Goal: Task Accomplishment & Management: Manage account settings

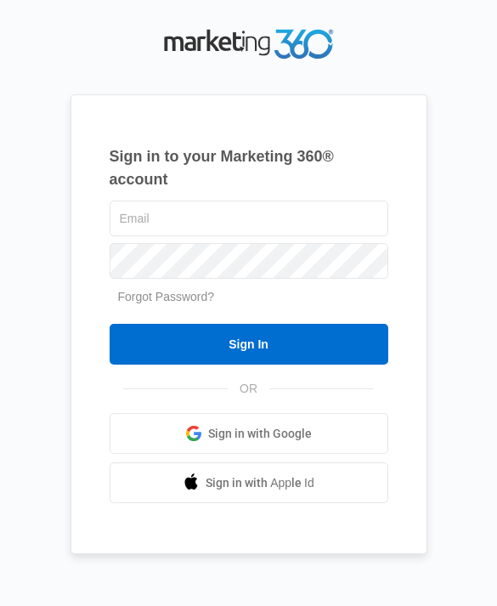
click at [434, 87] on div "Sign in to your Marketing 360® account Forgot Password? Sign In OR" at bounding box center [248, 303] width 473 height 557
click at [273, 236] on input "text" at bounding box center [249, 218] width 279 height 36
click at [417, 115] on div "Sign in to your Marketing 360® account Forgot Password? Sign In OR" at bounding box center [248, 303] width 357 height 557
click at [444, 99] on div "Sign in to your Marketing 360® account Forgot Password? Sign In OR" at bounding box center [248, 303] width 473 height 557
click at [316, 236] on input "text" at bounding box center [249, 218] width 279 height 36
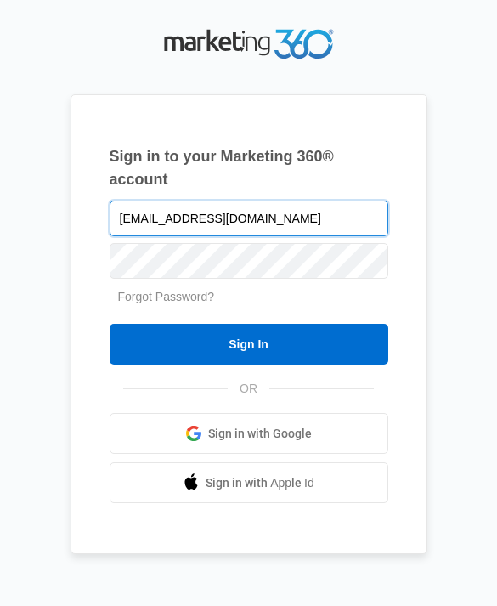
type input "holland.injurylaw@mail.com"
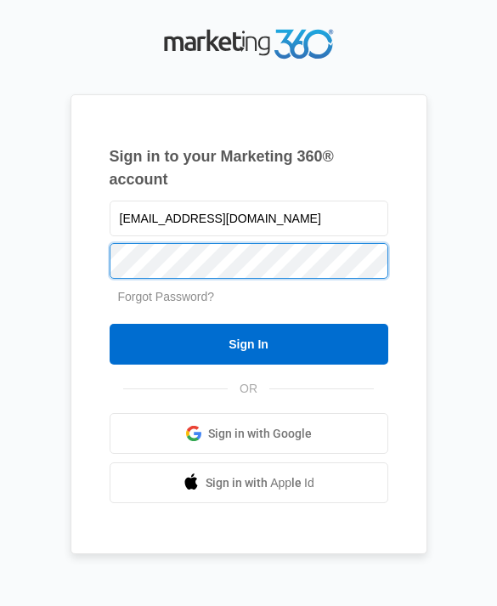
click at [248, 364] on input "Sign In" at bounding box center [249, 344] width 279 height 41
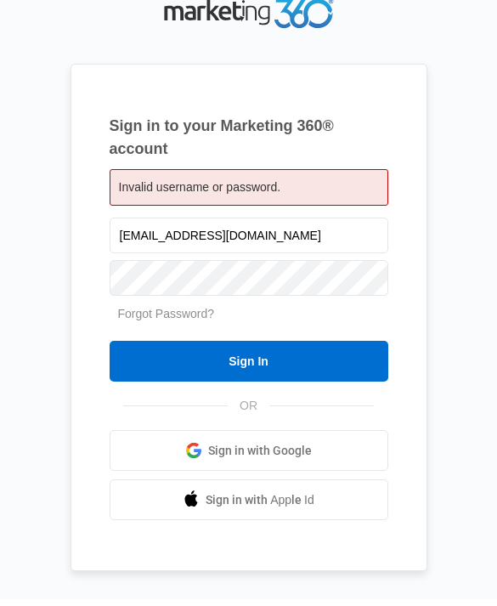
click at [338, 388] on input "Sign In" at bounding box center [249, 367] width 279 height 41
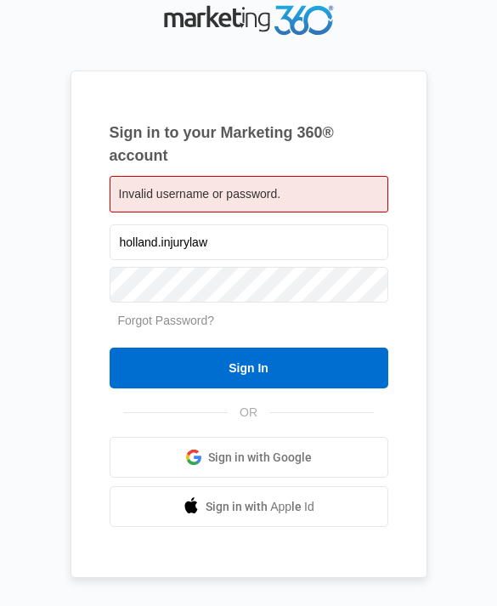
type input "holland.injurylaw"
click at [335, 388] on input "Sign In" at bounding box center [249, 367] width 279 height 41
